Goal: Register for event/course: Sign up to attend an event or enroll in a course

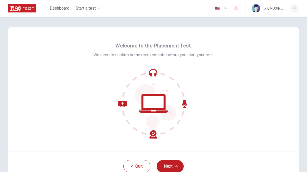
click at [182, 163] on button "Next" at bounding box center [169, 166] width 27 height 12
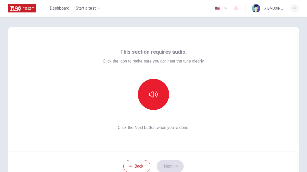
click at [163, 97] on button "button" at bounding box center [153, 94] width 31 height 31
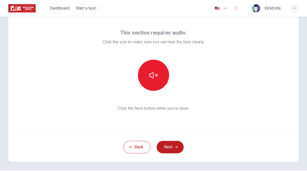
scroll to position [18, 0]
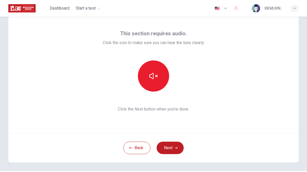
click at [178, 148] on button "Next" at bounding box center [169, 148] width 27 height 12
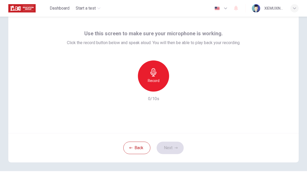
click at [161, 78] on div "Record" at bounding box center [153, 76] width 31 height 31
click at [181, 150] on button "Next" at bounding box center [169, 148] width 27 height 12
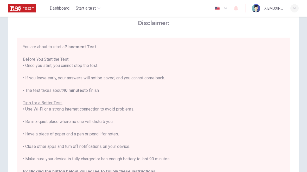
scroll to position [0, 0]
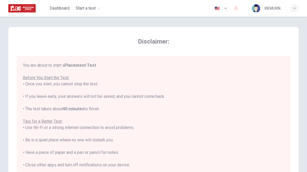
click at [43, 115] on div "You are about to start a Placement Test . Before You Start the Test: • Once you…" at bounding box center [153, 133] width 261 height 143
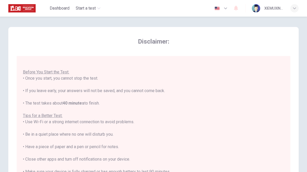
scroll to position [5, 0]
click at [84, 7] on span "Start a test" at bounding box center [86, 8] width 20 height 6
click at [75, 28] on div "Disclaimer: You are about to start a Placement Test . Before You Start the Test…" at bounding box center [153, 122] width 290 height 191
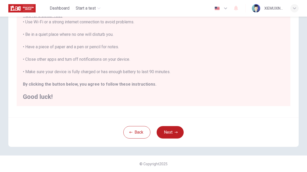
click at [177, 132] on icon "button" at bounding box center [175, 132] width 3 height 3
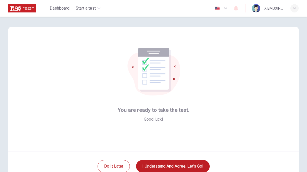
scroll to position [13, 0]
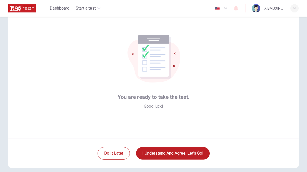
click at [198, 153] on button "I understand and agree. Let’s go!" at bounding box center [173, 153] width 74 height 12
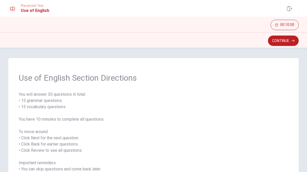
click at [278, 45] on button "Continue" at bounding box center [283, 41] width 31 height 10
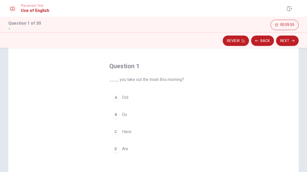
scroll to position [18, 0]
click at [120, 100] on button "A Did" at bounding box center [153, 97] width 88 height 13
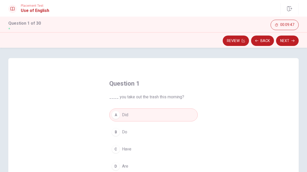
click at [290, 40] on button "Next" at bounding box center [287, 41] width 23 height 10
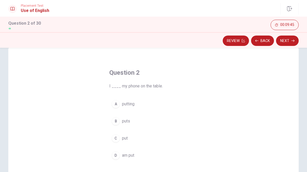
scroll to position [12, 0]
click at [149, 136] on button "C put" at bounding box center [153, 137] width 88 height 13
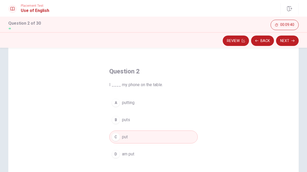
click at [287, 42] on button "Next" at bounding box center [287, 41] width 23 height 10
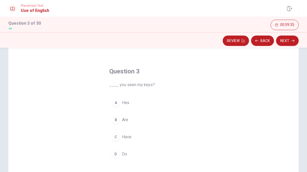
click at [160, 138] on button "C Have" at bounding box center [153, 137] width 88 height 13
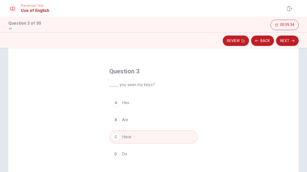
click at [289, 44] on button "Next" at bounding box center [287, 41] width 23 height 10
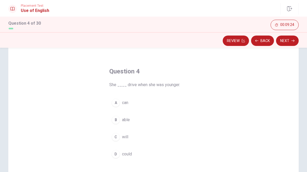
click at [180, 154] on button "D could" at bounding box center [153, 154] width 88 height 13
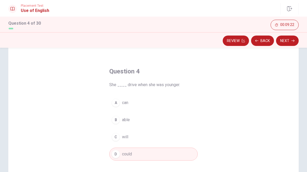
click at [290, 44] on button "Next" at bounding box center [287, 41] width 23 height 10
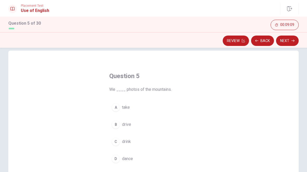
scroll to position [7, 0]
click at [178, 106] on button "A take" at bounding box center [153, 107] width 88 height 13
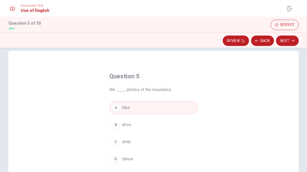
click at [287, 40] on button "Next" at bounding box center [287, 41] width 23 height 10
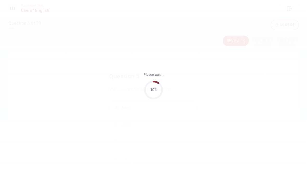
scroll to position [0, 0]
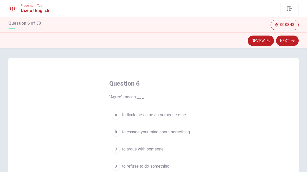
click at [175, 116] on span "to think the same as someone else" at bounding box center [154, 115] width 64 height 6
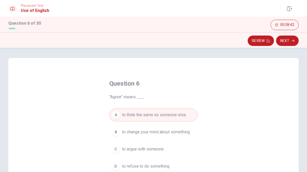
click at [292, 41] on icon "button" at bounding box center [292, 40] width 3 height 3
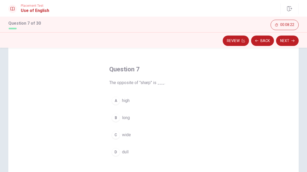
scroll to position [14, 0]
click at [162, 129] on button "C wide" at bounding box center [153, 135] width 88 height 13
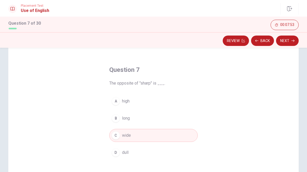
click at [292, 39] on icon "button" at bounding box center [292, 40] width 3 height 3
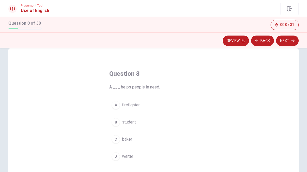
scroll to position [11, 0]
click at [187, 108] on button "A firefighter" at bounding box center [153, 103] width 88 height 13
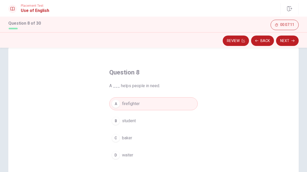
click at [191, 151] on button "D waiter" at bounding box center [153, 155] width 88 height 13
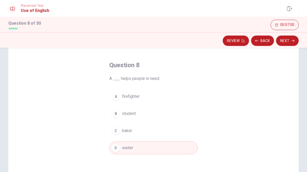
scroll to position [18, 0]
click at [290, 45] on button "Next" at bounding box center [287, 41] width 23 height 10
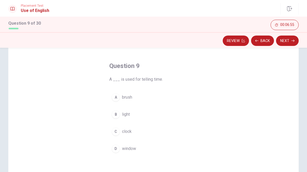
click at [263, 43] on button "Back" at bounding box center [262, 41] width 23 height 10
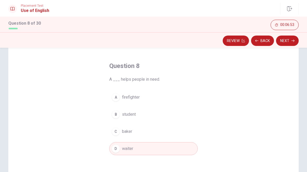
click at [197, 100] on button "A firefighter" at bounding box center [153, 97] width 88 height 13
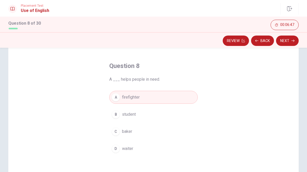
click at [187, 92] on button "A firefighter" at bounding box center [153, 97] width 88 height 13
click at [179, 144] on button "D waiter" at bounding box center [153, 148] width 88 height 13
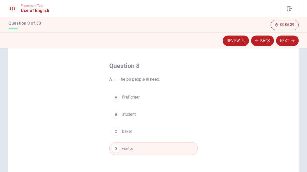
click at [287, 43] on button "Next" at bounding box center [287, 41] width 23 height 10
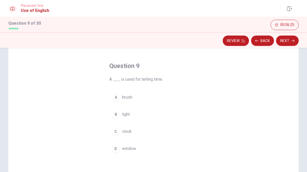
click at [158, 130] on button "C clock" at bounding box center [153, 131] width 88 height 13
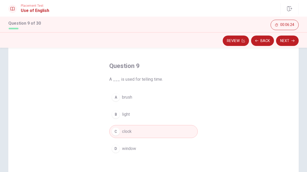
click at [287, 40] on button "Next" at bounding box center [287, 41] width 23 height 10
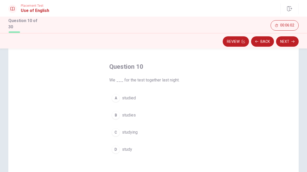
click at [152, 96] on button "A studied" at bounding box center [153, 98] width 88 height 13
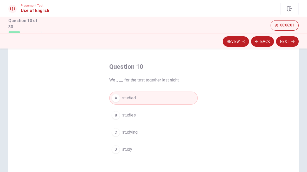
click at [294, 41] on button "Next" at bounding box center [287, 41] width 23 height 10
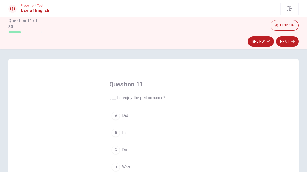
scroll to position [17, 0]
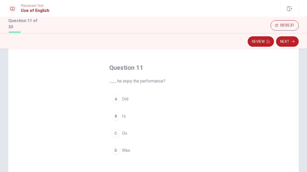
click at [113, 100] on div "A" at bounding box center [115, 99] width 8 height 8
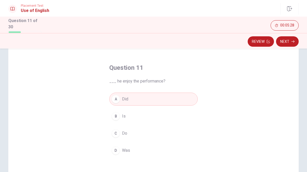
click at [288, 45] on button "Next" at bounding box center [287, 41] width 23 height 10
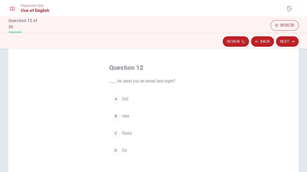
click at [114, 104] on button "A Did" at bounding box center [153, 99] width 88 height 13
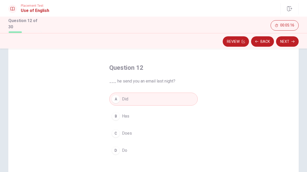
scroll to position [14, 0]
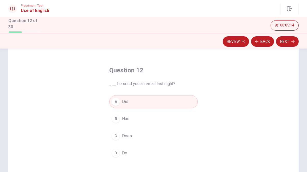
click at [115, 122] on div "B" at bounding box center [115, 119] width 8 height 8
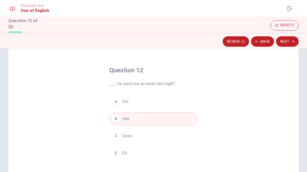
click at [116, 105] on button "A Did" at bounding box center [153, 101] width 88 height 13
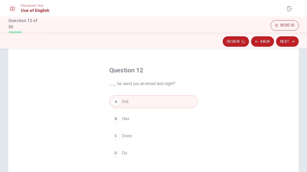
click at [290, 42] on button "Next" at bounding box center [287, 41] width 23 height 10
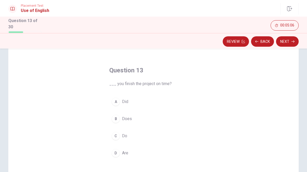
click at [115, 102] on div "A" at bounding box center [115, 102] width 8 height 8
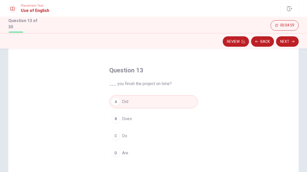
click at [286, 46] on button "Next" at bounding box center [287, 41] width 23 height 10
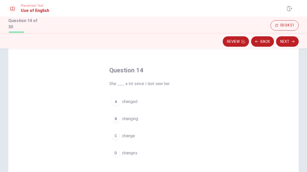
click at [112, 116] on div "B" at bounding box center [115, 119] width 8 height 8
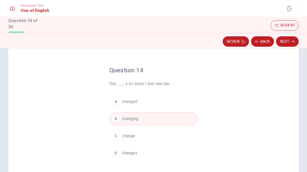
click at [292, 43] on button "Next" at bounding box center [287, 41] width 23 height 10
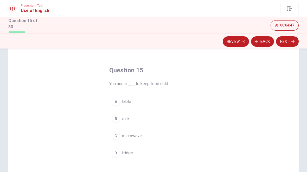
click at [262, 37] on button "Back" at bounding box center [262, 41] width 23 height 10
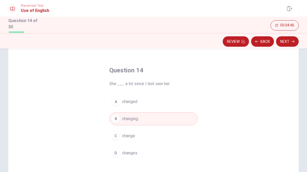
click at [297, 42] on button "Next" at bounding box center [287, 41] width 23 height 10
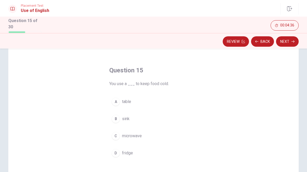
click at [264, 41] on button "Back" at bounding box center [262, 41] width 23 height 10
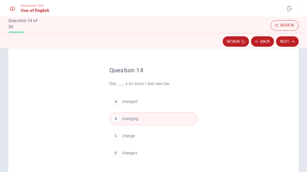
click at [264, 41] on button "Back" at bounding box center [262, 41] width 23 height 10
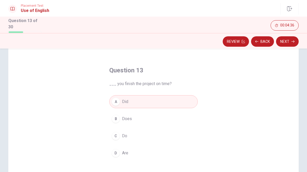
click at [262, 42] on button "Back" at bounding box center [262, 41] width 23 height 10
click at [262, 43] on button "Review" at bounding box center [260, 41] width 26 height 10
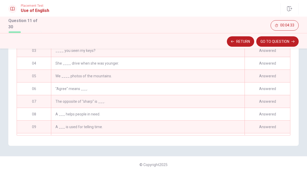
scroll to position [0, 0]
click at [287, 45] on button "GO TO QUESTION" at bounding box center [277, 41] width 42 height 10
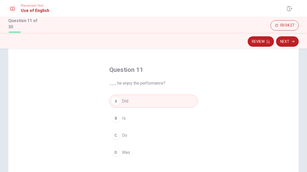
scroll to position [18, 0]
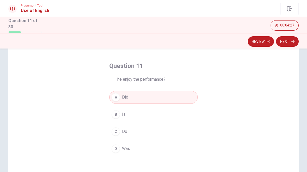
click at [288, 44] on button "Next" at bounding box center [287, 41] width 23 height 10
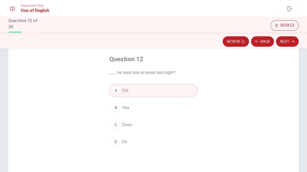
scroll to position [25, 0]
click at [291, 42] on button "Next" at bounding box center [287, 41] width 23 height 10
click at [285, 45] on button "Next" at bounding box center [287, 41] width 23 height 10
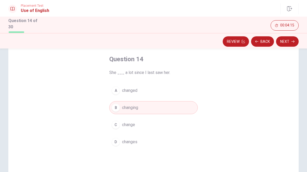
click at [290, 45] on button "Next" at bounding box center [287, 41] width 23 height 10
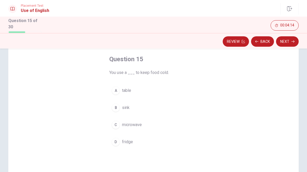
click at [263, 43] on button "Back" at bounding box center [262, 41] width 23 height 10
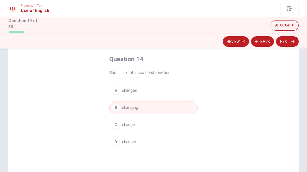
click at [181, 137] on button "D changes" at bounding box center [153, 142] width 88 height 13
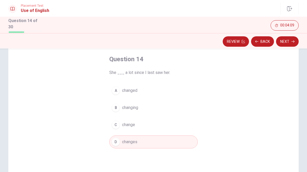
click at [190, 110] on button "B changing" at bounding box center [153, 107] width 88 height 13
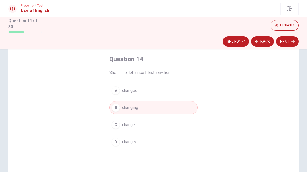
click at [287, 45] on button "Next" at bounding box center [287, 41] width 23 height 10
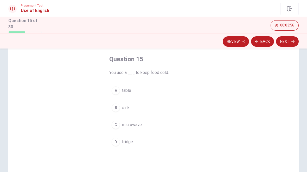
click at [117, 147] on button "D fridge" at bounding box center [153, 142] width 88 height 13
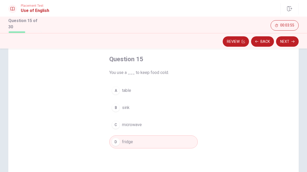
click at [295, 45] on button "Next" at bounding box center [287, 41] width 23 height 10
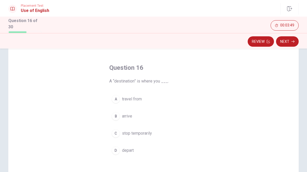
scroll to position [17, 0]
click at [113, 118] on div "B" at bounding box center [115, 116] width 8 height 8
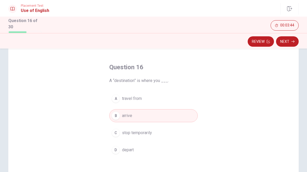
click at [290, 44] on button "Next" at bounding box center [287, 41] width 23 height 10
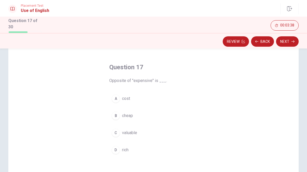
click at [112, 140] on div "A cost B cheap C valuable D rich" at bounding box center [153, 124] width 88 height 64
click at [114, 134] on div "C" at bounding box center [115, 133] width 8 height 8
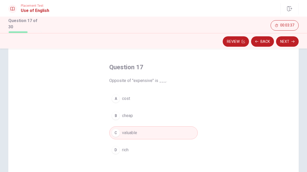
click at [283, 45] on button "Next" at bounding box center [287, 41] width 23 height 10
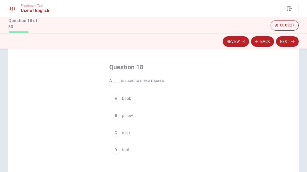
click at [114, 153] on div "D" at bounding box center [115, 150] width 8 height 8
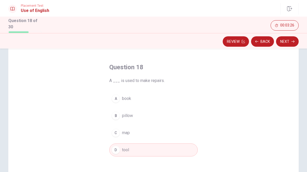
click at [288, 45] on button "Next" at bounding box center [287, 41] width 23 height 10
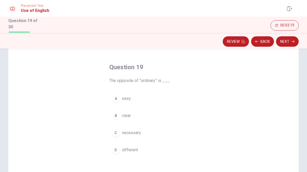
click at [114, 134] on div "C" at bounding box center [115, 133] width 8 height 8
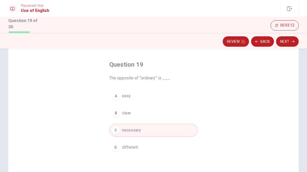
scroll to position [20, 0]
click at [128, 102] on button "A easy" at bounding box center [153, 96] width 88 height 13
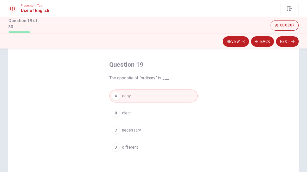
click at [133, 147] on span "different" at bounding box center [130, 147] width 16 height 6
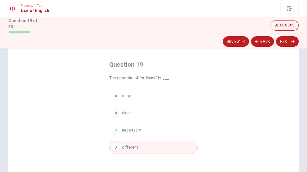
click at [113, 130] on div "C" at bounding box center [115, 130] width 8 height 8
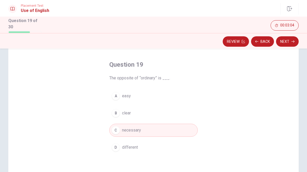
click at [295, 43] on button "Next" at bounding box center [287, 41] width 23 height 10
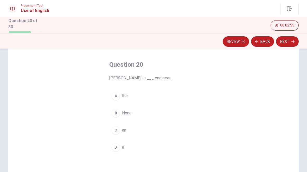
click at [113, 128] on div "C" at bounding box center [115, 130] width 8 height 8
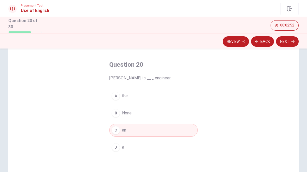
click at [288, 44] on button "Next" at bounding box center [287, 41] width 23 height 10
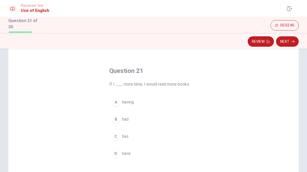
scroll to position [14, 0]
click at [115, 155] on div "D" at bounding box center [115, 153] width 8 height 8
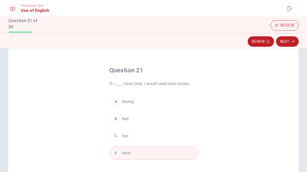
click at [287, 45] on button "Next" at bounding box center [287, 41] width 23 height 10
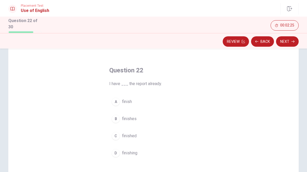
click at [158, 156] on button "D finishing" at bounding box center [153, 153] width 88 height 13
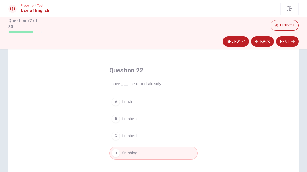
click at [290, 44] on button "Next" at bounding box center [287, 41] width 23 height 10
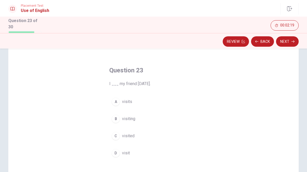
click at [166, 136] on button "C visited" at bounding box center [153, 136] width 88 height 13
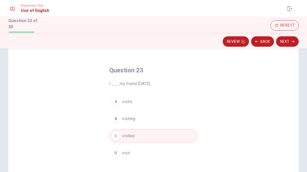
click at [284, 46] on button "Next" at bounding box center [287, 41] width 23 height 10
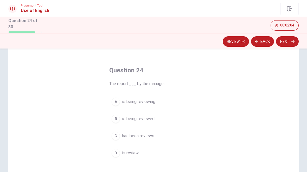
click at [118, 142] on button "C has been reviews" at bounding box center [153, 136] width 88 height 13
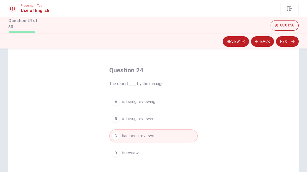
click at [293, 43] on button "Next" at bounding box center [287, 41] width 23 height 10
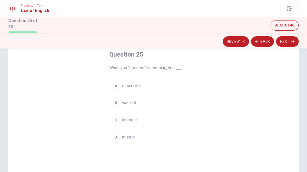
scroll to position [30, 0]
click at [114, 85] on div "A" at bounding box center [115, 86] width 8 height 8
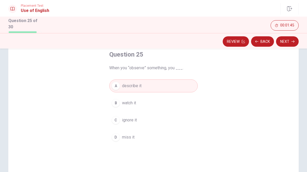
click at [116, 103] on div "B" at bounding box center [115, 103] width 8 height 8
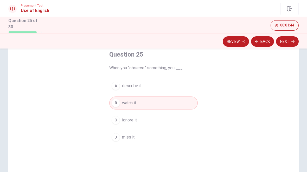
click at [121, 135] on button "D miss it" at bounding box center [153, 137] width 88 height 13
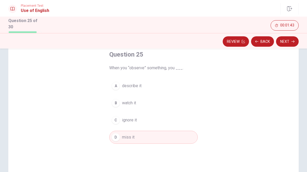
click at [117, 120] on div "C" at bounding box center [115, 120] width 8 height 8
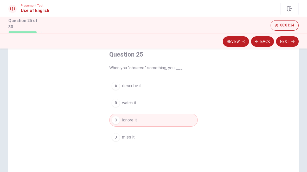
click at [124, 114] on button "C ignore it" at bounding box center [153, 120] width 88 height 13
click at [119, 90] on button "A describe it" at bounding box center [153, 86] width 88 height 13
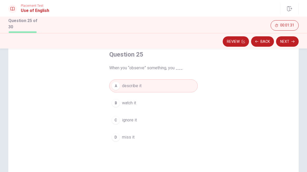
click at [294, 40] on button "Next" at bounding box center [287, 41] width 23 height 10
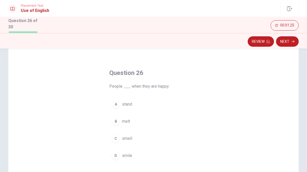
scroll to position [11, 0]
click at [156, 160] on button "D smile" at bounding box center [153, 155] width 88 height 13
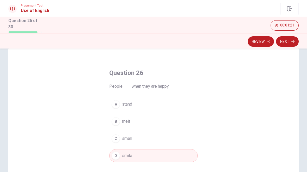
click at [295, 44] on button "Next" at bounding box center [287, 41] width 23 height 10
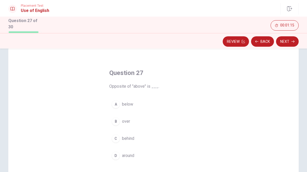
click at [113, 124] on button "B over" at bounding box center [153, 121] width 88 height 13
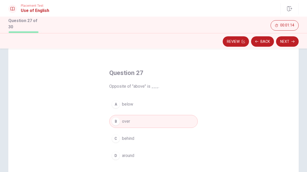
click at [293, 43] on button "Next" at bounding box center [287, 41] width 23 height 10
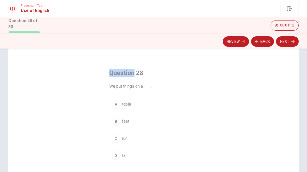
click at [264, 93] on div "Question 28 We put things on a ___. A table B fast C run D tall" at bounding box center [153, 138] width 290 height 181
click at [115, 109] on button "A table" at bounding box center [153, 104] width 88 height 13
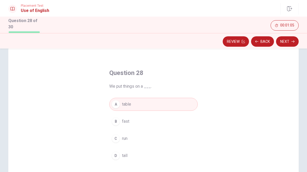
click at [290, 44] on button "Next" at bounding box center [287, 41] width 23 height 10
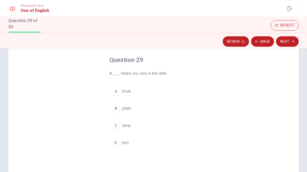
scroll to position [25, 0]
click at [115, 127] on div "C" at bounding box center [115, 125] width 8 height 8
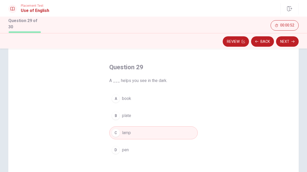
scroll to position [17, 0]
click at [294, 40] on icon "button" at bounding box center [292, 41] width 3 height 3
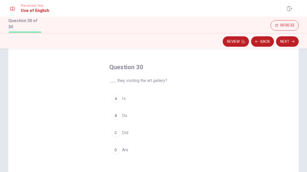
click at [114, 155] on button "D Are" at bounding box center [153, 150] width 88 height 13
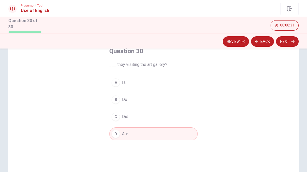
scroll to position [35, 0]
click at [291, 43] on button "Next" at bounding box center [287, 41] width 23 height 10
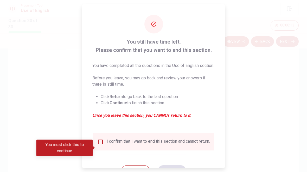
click at [97, 145] on input "You must click this to continue" at bounding box center [100, 142] width 6 height 6
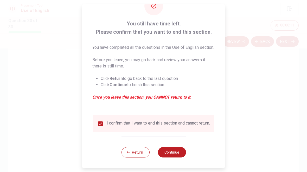
scroll to position [28, 0]
click at [180, 157] on button "Continue" at bounding box center [171, 152] width 28 height 10
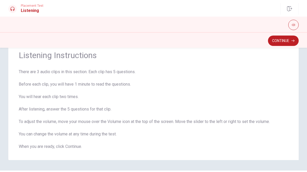
scroll to position [16, 0]
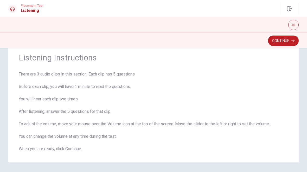
click at [284, 46] on button "Continue" at bounding box center [283, 41] width 31 height 10
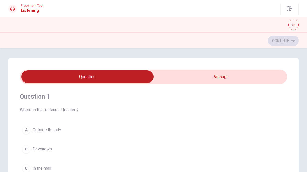
scroll to position [0, 0]
type input "18"
click at [198, 80] on input "checkbox" at bounding box center [87, 76] width 401 height 13
checkbox input "true"
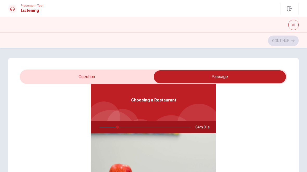
type input "20"
click at [60, 76] on input "checkbox" at bounding box center [219, 76] width 401 height 13
checkbox input "false"
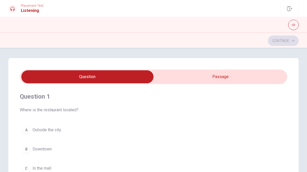
scroll to position [0, 0]
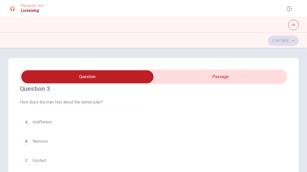
type input "24"
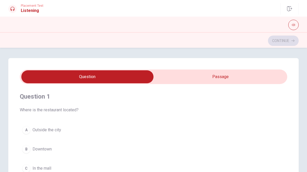
click at [142, 74] on input "checkbox" at bounding box center [87, 76] width 401 height 13
checkbox input "true"
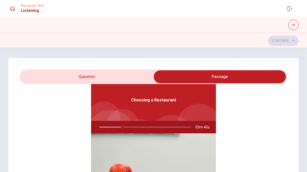
type input "25"
click at [51, 81] on input "checkbox" at bounding box center [219, 76] width 401 height 13
checkbox input "false"
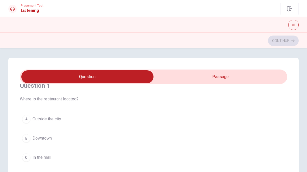
scroll to position [11, 0]
click at [28, 137] on div "B" at bounding box center [26, 138] width 8 height 8
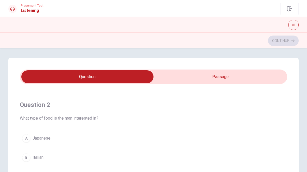
scroll to position [114, 0]
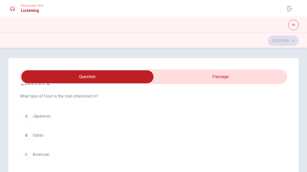
type input "67"
click at [258, 78] on input "checkbox" at bounding box center [87, 76] width 401 height 13
checkbox input "true"
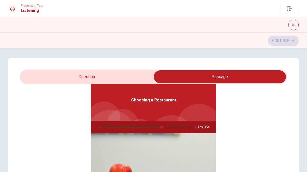
scroll to position [0, 0]
type input "68"
click at [65, 80] on input "checkbox" at bounding box center [219, 76] width 401 height 13
checkbox input "false"
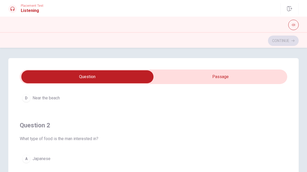
scroll to position [89, 0]
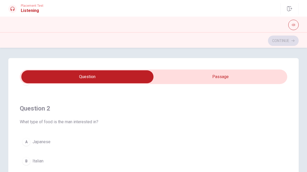
type input "78"
click at [235, 81] on input "checkbox" at bounding box center [87, 76] width 401 height 13
checkbox input "true"
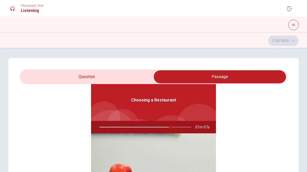
scroll to position [29, 0]
type input "80"
click at [126, 77] on input "checkbox" at bounding box center [219, 76] width 401 height 13
checkbox input "false"
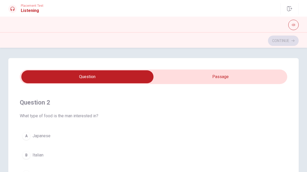
scroll to position [112, 0]
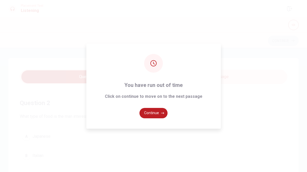
click at [166, 114] on button "Continue" at bounding box center [153, 113] width 28 height 10
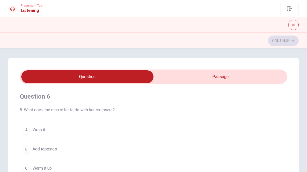
scroll to position [0, 0]
type input "3"
click at [220, 81] on input "checkbox" at bounding box center [87, 76] width 401 height 13
checkbox input "true"
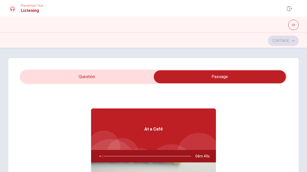
type input "4"
click at [138, 77] on input "checkbox" at bounding box center [219, 76] width 401 height 13
checkbox input "false"
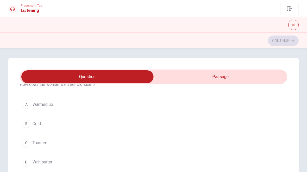
type input "16"
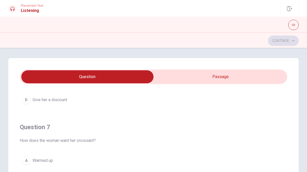
click at [220, 79] on input "checkbox" at bounding box center [87, 76] width 401 height 13
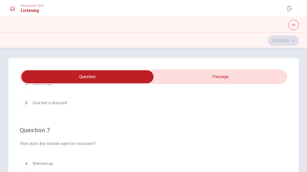
checkbox input "true"
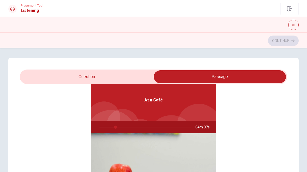
scroll to position [29, 0]
click at [22, 11] on h1 "Listening" at bounding box center [32, 11] width 23 height 6
click at [25, 1] on div "Placement Test Listening Continue" at bounding box center [153, 8] width 307 height 17
click at [298, 23] on button "button" at bounding box center [293, 25] width 10 height 10
click at [298, 22] on button "button" at bounding box center [293, 25] width 10 height 10
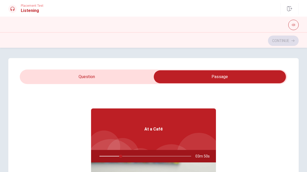
scroll to position [0, 0]
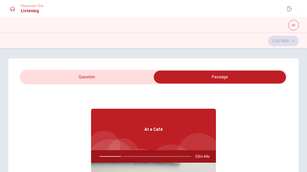
type input "25"
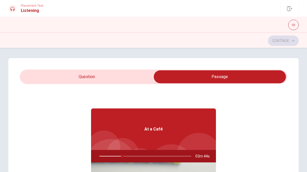
click at [113, 80] on input "checkbox" at bounding box center [219, 76] width 401 height 13
checkbox input "false"
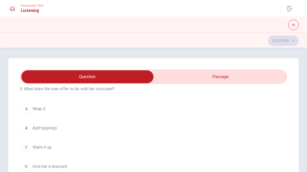
scroll to position [22, 0]
click at [27, 147] on div "C" at bounding box center [26, 147] width 8 height 8
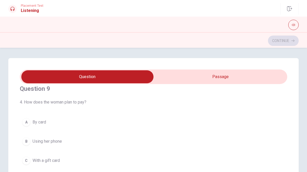
scroll to position [374, 0]
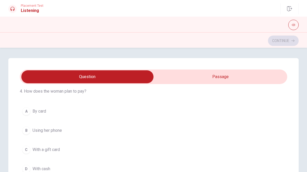
click at [24, 105] on button "A By card" at bounding box center [153, 111] width 267 height 13
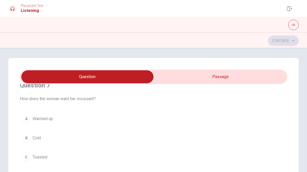
scroll to position [130, 0]
click at [29, 120] on div "A" at bounding box center [26, 118] width 8 height 8
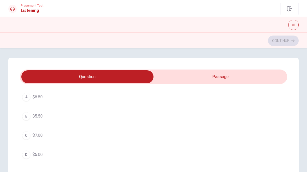
scroll to position [270, 0]
click at [25, 119] on div "B" at bounding box center [26, 117] width 8 height 8
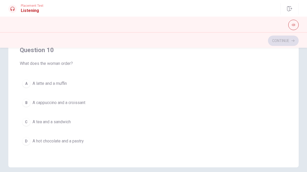
scroll to position [100, 0]
click at [21, 84] on button "A A latte and a muffin" at bounding box center [153, 83] width 267 height 13
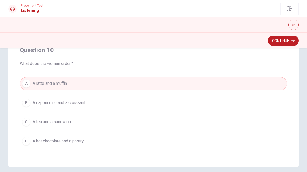
click at [18, 121] on div "Question 6 5. What does the man offer to do with her croissant? A Wrap it B Add…" at bounding box center [153, 63] width 290 height 209
click at [18, 119] on div "Question 6 5. What does the man offer to do with her croissant? A Wrap it B Add…" at bounding box center [153, 63] width 290 height 209
click at [20, 117] on div "A A latte and a muffin B A cappuccino and a croissant C A tea and a sandwich D …" at bounding box center [153, 112] width 267 height 71
click at [24, 101] on div "B" at bounding box center [26, 103] width 8 height 8
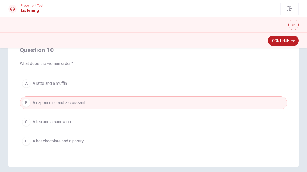
click at [291, 45] on button "Continue" at bounding box center [283, 41] width 31 height 10
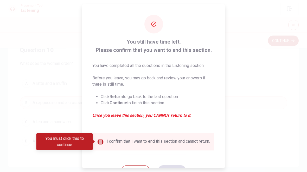
click at [102, 145] on input "You must click this to continue" at bounding box center [100, 142] width 6 height 6
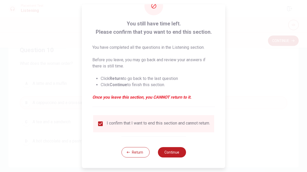
scroll to position [22, 0]
click at [146, 155] on button "Return" at bounding box center [135, 152] width 28 height 10
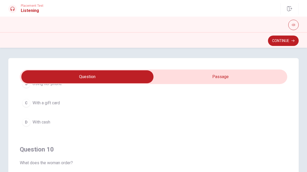
scroll to position [0, 0]
click at [283, 40] on button "Continue" at bounding box center [283, 41] width 31 height 10
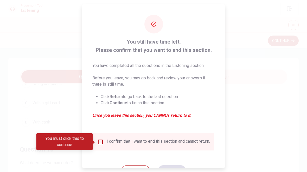
click at [107, 145] on div "I confirm that I want to end this section and cannot return." at bounding box center [158, 142] width 103 height 6
click at [102, 143] on input "You must click this to continue" at bounding box center [100, 142] width 6 height 6
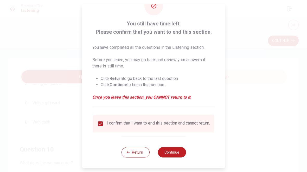
scroll to position [22, 0]
click at [178, 153] on button "Continue" at bounding box center [171, 152] width 28 height 10
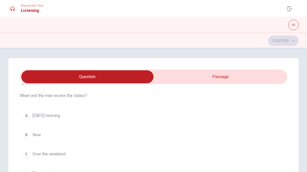
scroll to position [14, 0]
click at [60, 119] on span "[DATE] morning" at bounding box center [46, 116] width 28 height 6
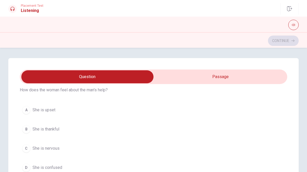
scroll to position [137, 0]
click at [119, 129] on button "B She is thankful" at bounding box center [153, 130] width 267 height 13
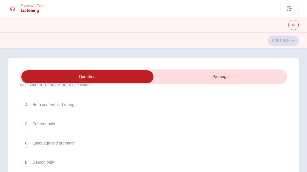
scroll to position [262, 0]
click at [93, 106] on button "A Both content and design" at bounding box center [153, 105] width 267 height 13
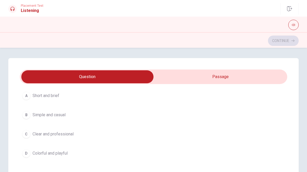
scroll to position [389, 0]
click at [104, 136] on button "C Clear and professional" at bounding box center [153, 135] width 267 height 13
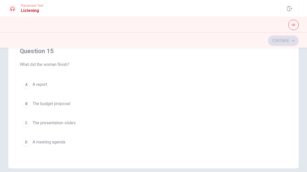
scroll to position [98, 0]
click at [106, 122] on button "C The presentation slides" at bounding box center [153, 123] width 267 height 13
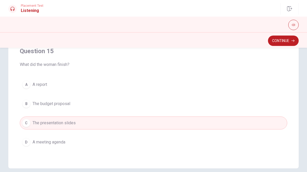
click at [115, 99] on button "B The budget proposal" at bounding box center [153, 103] width 267 height 13
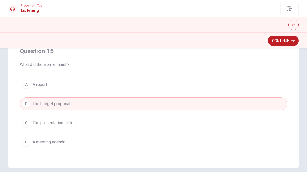
click at [117, 89] on button "A A report" at bounding box center [153, 84] width 267 height 13
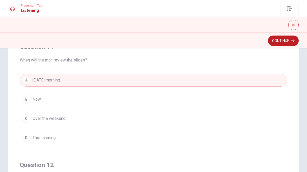
scroll to position [48, 0]
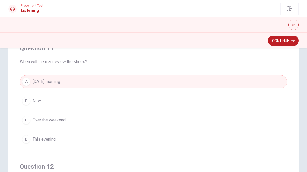
click at [99, 143] on button "D This evening" at bounding box center [153, 139] width 267 height 13
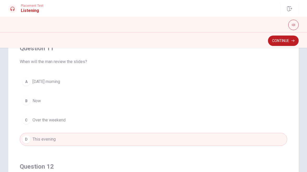
scroll to position [0, 0]
click at [119, 84] on button "A [DATE] morning" at bounding box center [153, 81] width 267 height 13
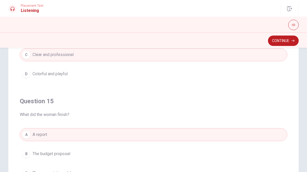
scroll to position [421, 0]
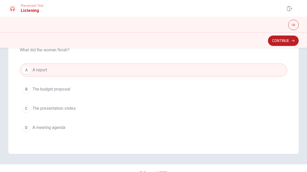
click at [128, 130] on button "D A meeting agenda" at bounding box center [153, 127] width 267 height 13
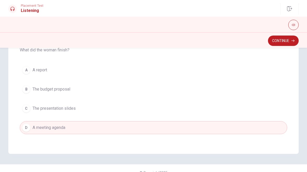
scroll to position [114, 0]
click at [121, 75] on button "A A report" at bounding box center [153, 69] width 267 height 13
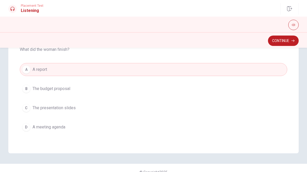
click at [289, 40] on button "Continue" at bounding box center [283, 41] width 31 height 10
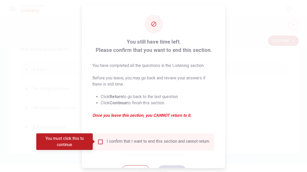
click at [97, 145] on input "You must click this to continue" at bounding box center [100, 142] width 6 height 6
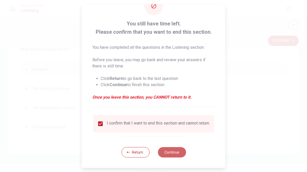
click at [180, 157] on button "Continue" at bounding box center [171, 152] width 28 height 10
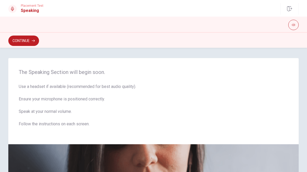
scroll to position [0, 0]
click at [38, 37] on button "Continue" at bounding box center [23, 41] width 31 height 10
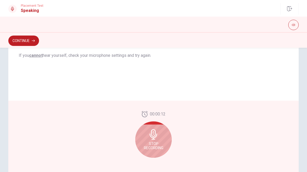
scroll to position [114, 0]
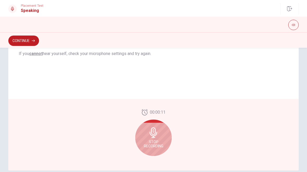
click at [157, 135] on icon at bounding box center [153, 133] width 10 height 10
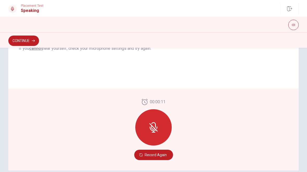
click at [159, 129] on div at bounding box center [153, 127] width 36 height 36
click at [152, 130] on icon at bounding box center [153, 127] width 10 height 10
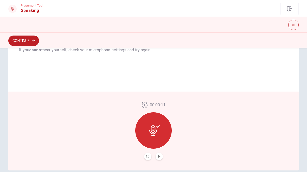
click at [162, 154] on button "Play Audio" at bounding box center [158, 156] width 7 height 7
click at [22, 46] on button "Continue" at bounding box center [23, 41] width 31 height 10
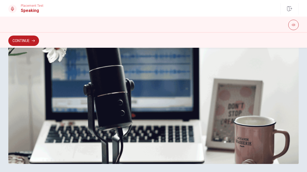
scroll to position [127, 0]
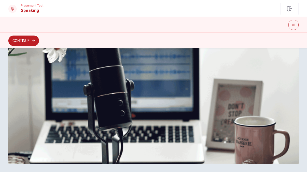
click at [23, 42] on button "Continue" at bounding box center [23, 41] width 31 height 10
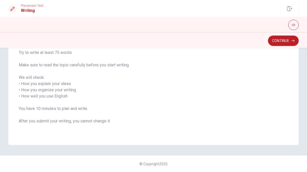
scroll to position [67, 0]
click at [277, 42] on button "Continue" at bounding box center [283, 41] width 31 height 10
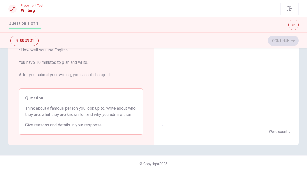
scroll to position [109, 0]
click at [184, 87] on textarea at bounding box center [225, 50] width 121 height 144
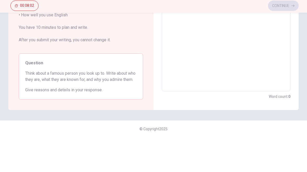
type textarea "i"
type textarea "x"
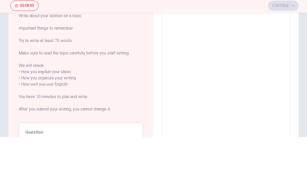
type textarea "I"
type textarea "x"
type textarea "I"
type textarea "x"
type textarea "I a"
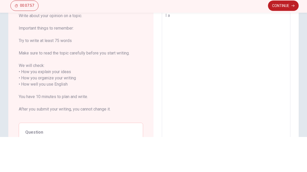
type textarea "x"
type textarea "I a d"
type textarea "x"
type textarea "I a d m"
type textarea "x"
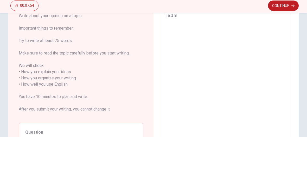
type textarea "I a d mi"
type textarea "x"
type textarea "I a d mi r"
type textarea "x"
type textarea "I ad mi r"
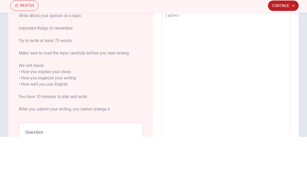
type textarea "x"
type textarea "I admire"
type textarea "x"
type textarea "I admire"
type textarea "x"
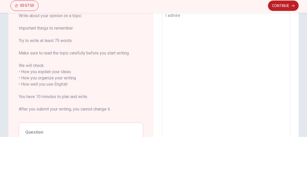
type textarea "I admire a"
type textarea "x"
type textarea "I admire ac"
type textarea "x"
type textarea "I admire ace"
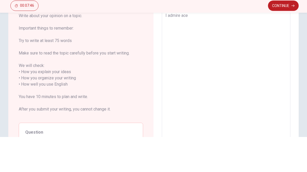
type textarea "x"
type textarea "I admire ace r"
type textarea "x"
type textarea "I admire ace"
type textarea "x"
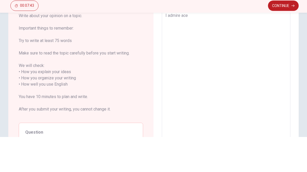
type textarea "I admire ac"
type textarea "x"
type textarea "I admire a"
type textarea "x"
type textarea "I admire a"
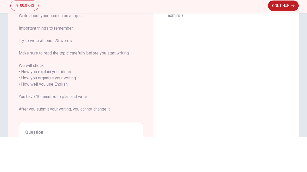
type textarea "x"
type textarea "I admire a c"
type textarea "x"
type textarea "I admire a ce"
type textarea "x"
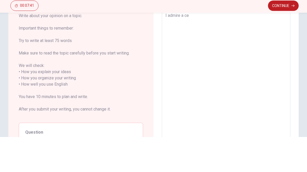
type textarea "I admire a ce r"
type textarea "x"
type textarea "I admire a ce r t"
type textarea "x"
type textarea "I admire a cert"
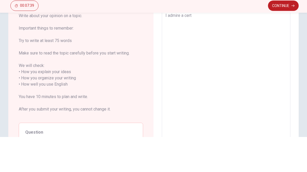
type textarea "x"
type textarea "I admire a certa"
type textarea "x"
type textarea "I admire a ce r ta"
type textarea "x"
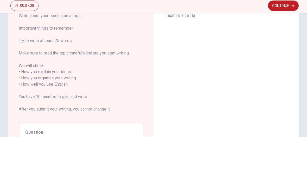
type textarea "I admire a certa"
type textarea "x"
type textarea "I admire a certai"
type textarea "x"
type textarea "I admire a [PERSON_NAME]"
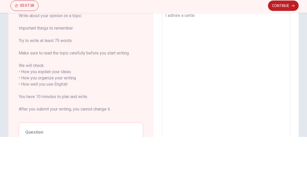
type textarea "x"
type textarea "I admire a certai"
type textarea "x"
type textarea "I admire a certai n"
type textarea "x"
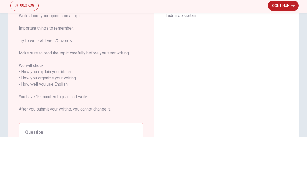
type textarea "I admire a [PERSON_NAME] n"
type textarea "x"
type textarea "I admire a certain"
type textarea "x"
type textarea "I admire a certain"
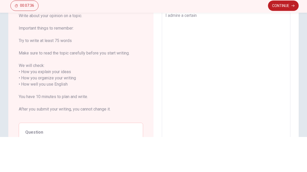
type textarea "x"
type textarea "I admire a certain h"
type textarea "x"
type textarea "I admire a certain [PERSON_NAME]"
type textarea "x"
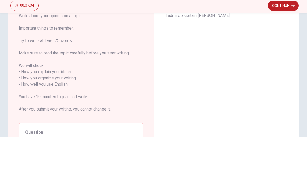
type textarea "I admire a certain ho s"
type textarea "x"
type textarea "I admire a certain ho s t"
type textarea "x"
type textarea "I admire a certain host"
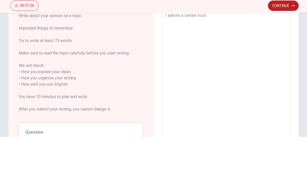
type textarea "x"
type textarea "I admire a certain host."
type textarea "x"
type textarea "I admire a certain host.h"
type textarea "x"
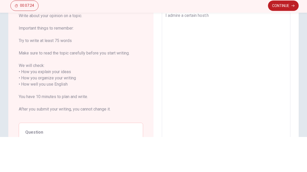
type textarea "I admire a certain host.he"
type textarea "x"
type textarea "I admire a certain host.h"
type textarea "x"
type textarea "I admire a certain host."
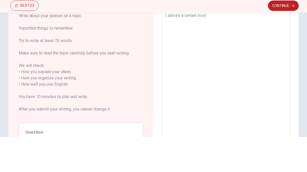
type textarea "x"
type textarea "I admire a certain host.h"
type textarea "x"
type textarea "I admire a certain host.he"
type textarea "x"
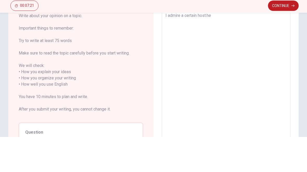
type textarea "I admire a certain host.h"
type textarea "x"
type textarea "I admire a certain host."
type textarea "x"
type textarea "I admire a certain host.h"
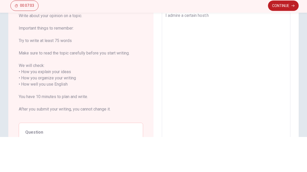
type textarea "x"
type textarea "I admire a certain host."
type textarea "x"
type textarea "I admire a certain host.H"
type textarea "x"
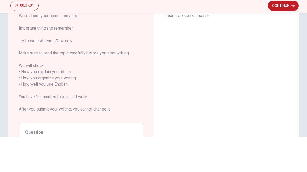
type textarea "I admire a certain host.He"
type textarea "x"
type textarea "I admire a certain host.He"
type textarea "x"
type textarea "I admire a certain host.He i"
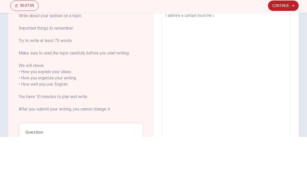
type textarea "x"
type textarea "I admire a certain host.He is"
type textarea "x"
type textarea "I admire a certain host.He i"
type textarea "x"
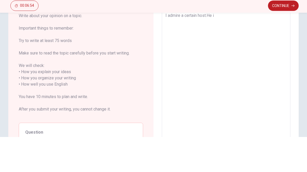
type textarea "I admire a certain host.He"
type textarea "x"
type textarea "I admire a certain host.He"
type textarea "x"
type textarea "I admire a certain host.H"
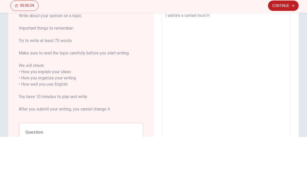
type textarea "x"
type textarea "I admire a certain host.Hi"
type textarea "x"
type textarea "I admire a certain host.His"
type textarea "x"
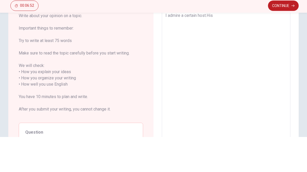
type textarea "I admire a certain host.His"
type textarea "x"
type textarea "I admire a certain host.His n"
type textarea "x"
type textarea "I admire a certain host.His na"
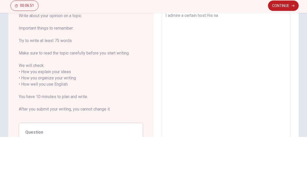
type textarea "x"
type textarea "I admire a certain host.His nam"
type textarea "x"
type textarea "I admire a certain host.His name"
type textarea "x"
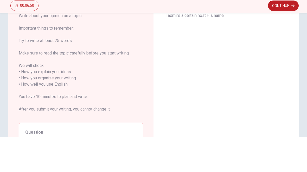
type textarea "I admire a certain host.His name"
type textarea "x"
type textarea "I admire a certain host.His name i"
type textarea "x"
type textarea "I admire a certain host.His name is"
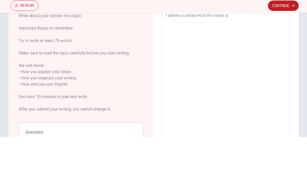
type textarea "x"
type textarea "I admire a certain host.His name is"
type textarea "x"
type textarea "I admire a certain host.His name is H"
type textarea "x"
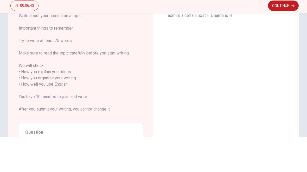
type textarea "I admire a certain host.His name is HE"
type textarea "x"
type textarea "I admire a certain host.His name is HE"
type textarea "x"
type textarea "I admire a certain host.His name is HE"
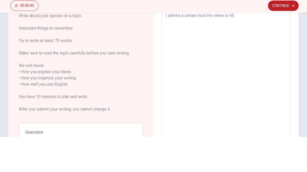
type textarea "x"
type textarea "I admire a certain host.His name is H"
type textarea "x"
type textarea "I admire a certain host.His name is [PERSON_NAME]"
type textarea "x"
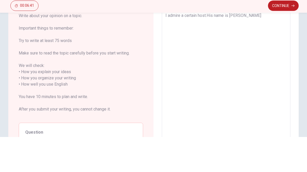
type textarea "I admire a certain host.His name is [PERSON_NAME]"
type textarea "x"
type textarea "I admire a certain host.His name is He j"
type textarea "x"
type textarea "I admire a certain host.His name is He jo"
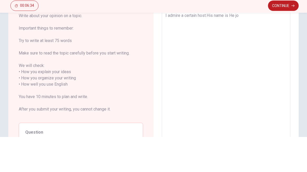
type textarea "x"
type textarea "I admire a certain host.His name is [PERSON_NAME]"
type textarea "x"
type textarea "I admire a certain host.His name is [PERSON_NAME]"
type textarea "x"
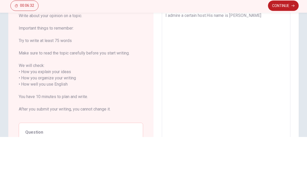
type textarea "I admire a certain host.His name is [PERSON_NAME]"
type textarea "x"
type textarea "I admire a certain host.His name is [PERSON_NAME]"
type textarea "x"
type textarea "I admire a certain host.His name is [PERSON_NAME]."
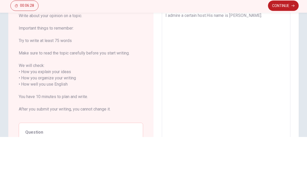
type textarea "x"
type textarea "I admire a certain host.His name is [PERSON_NAME].H"
type textarea "x"
type textarea "I admire a certain host.His name is [PERSON_NAME].Hh"
type textarea "x"
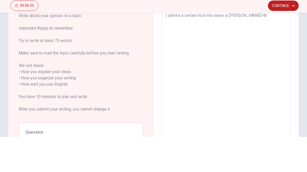
type textarea "I admire a certain host.His name is [PERSON_NAME].H"
type textarea "x"
type textarea "I admire a certain host.His name is [PERSON_NAME].Hi"
type textarea "x"
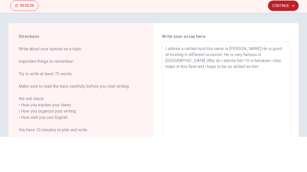
scroll to position [0, 0]
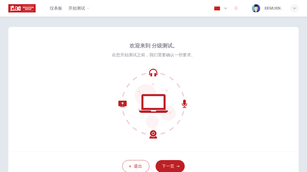
scroll to position [0, 0]
